Goal: Transaction & Acquisition: Purchase product/service

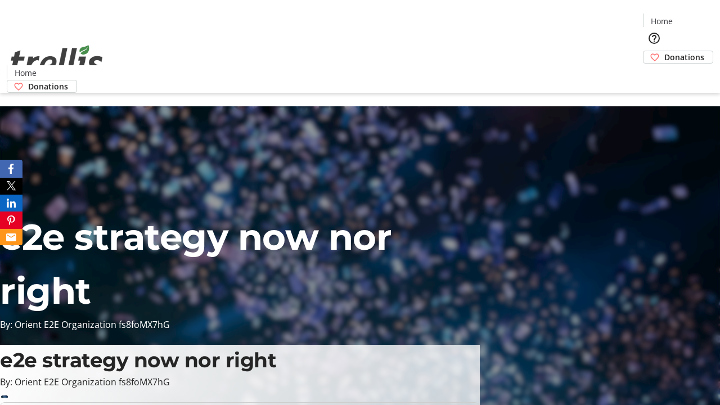
click at [664, 51] on span "Donations" at bounding box center [684, 57] width 40 height 12
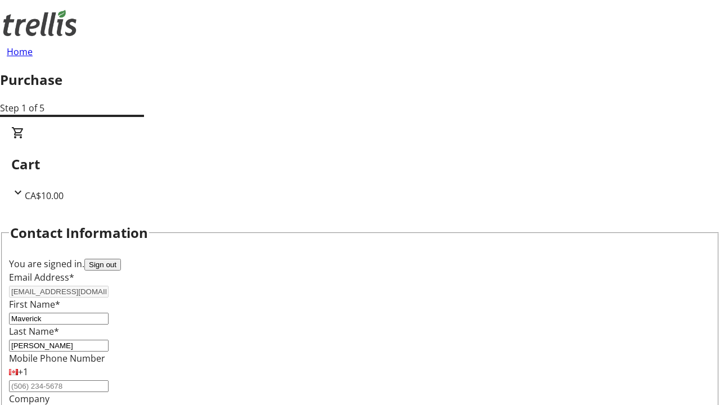
select select "BC"
select select "CA"
